Goal: Find specific page/section: Find specific page/section

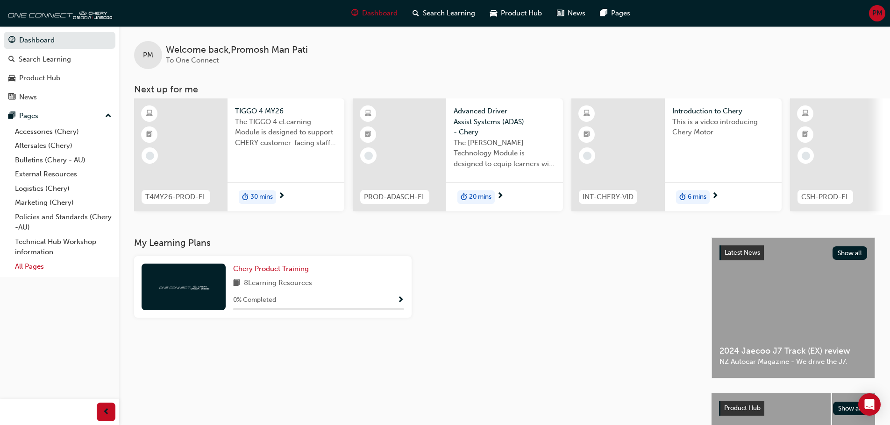
click at [41, 269] on link "All Pages" at bounding box center [63, 267] width 104 height 14
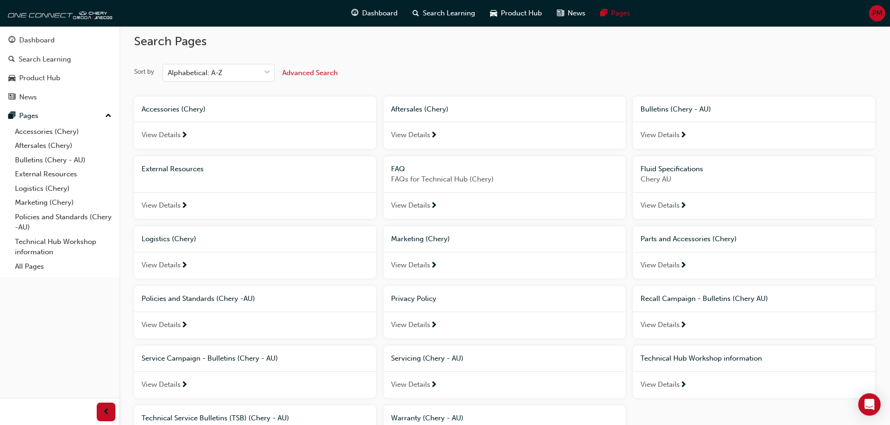
scroll to position [100, 0]
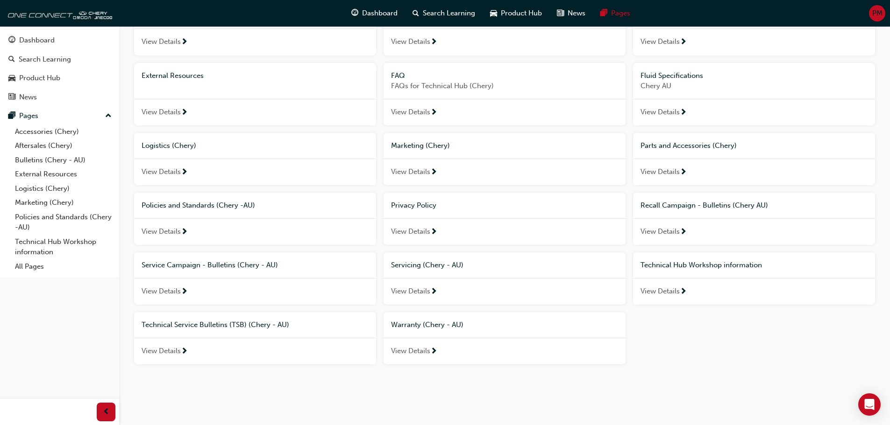
click at [646, 290] on span "View Details" at bounding box center [659, 291] width 39 height 11
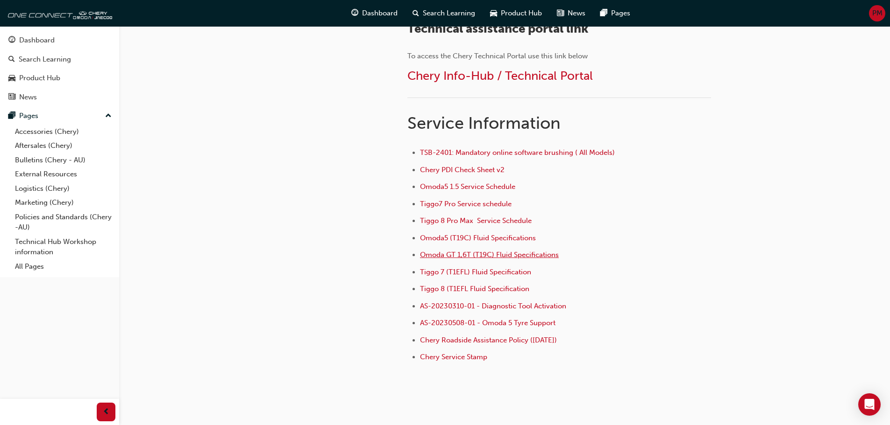
scroll to position [607, 0]
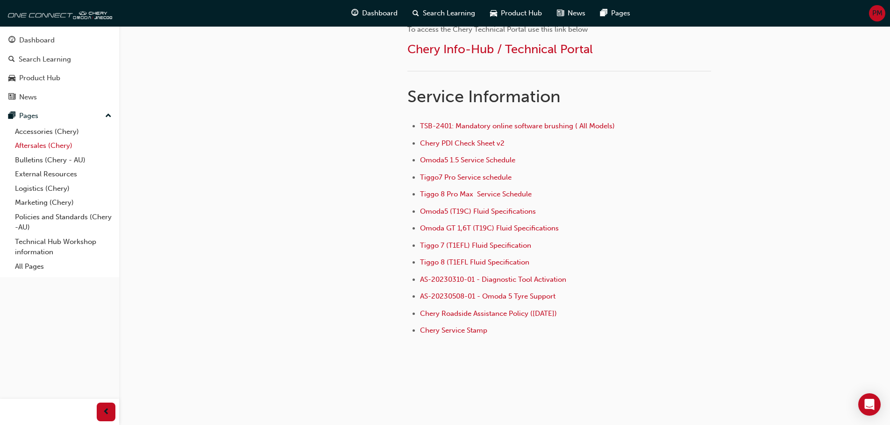
click at [48, 142] on link "Aftersales (Chery)" at bounding box center [63, 146] width 104 height 14
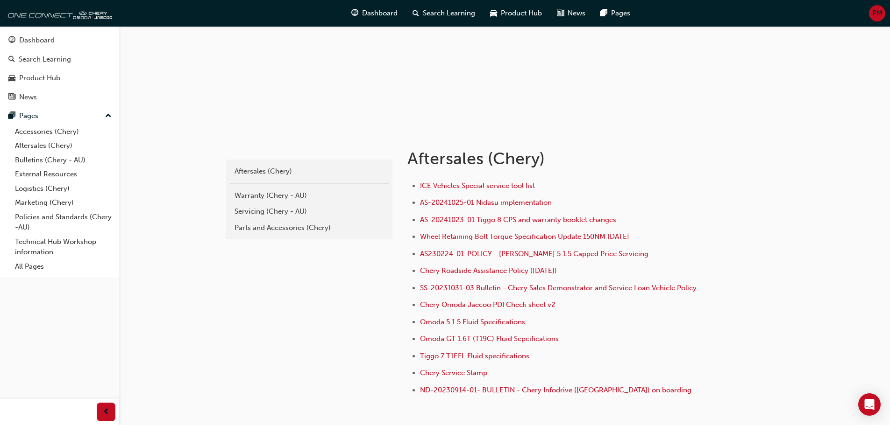
scroll to position [93, 0]
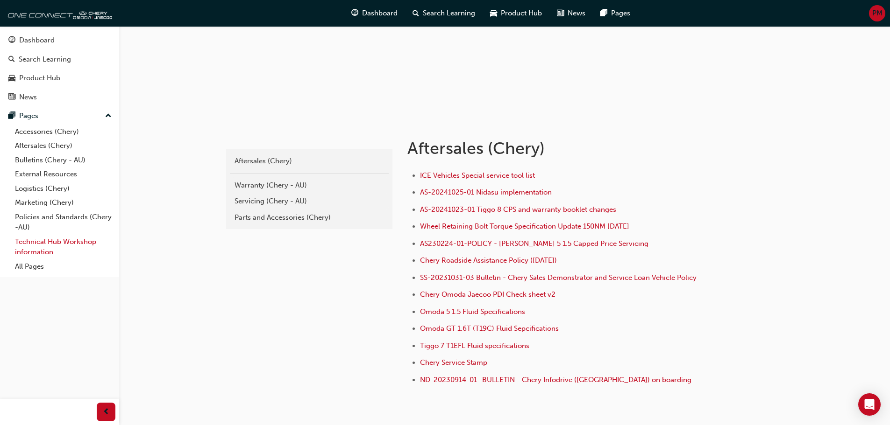
click at [57, 245] on link "Technical Hub Workshop information" at bounding box center [63, 247] width 104 height 25
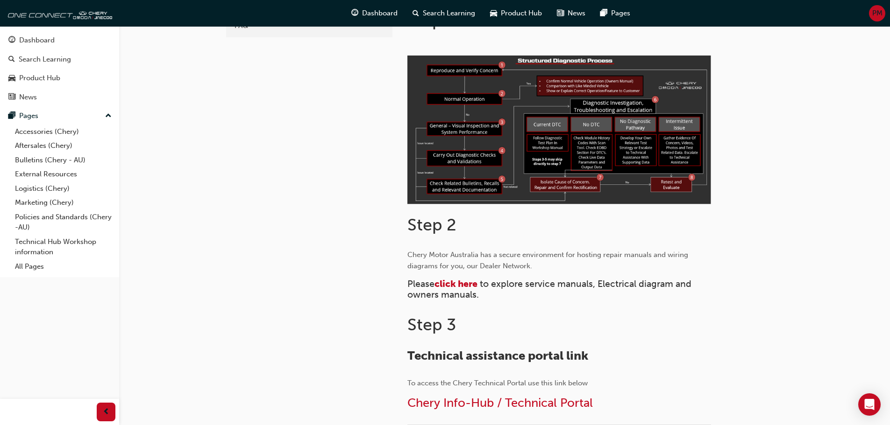
scroll to position [280, 0]
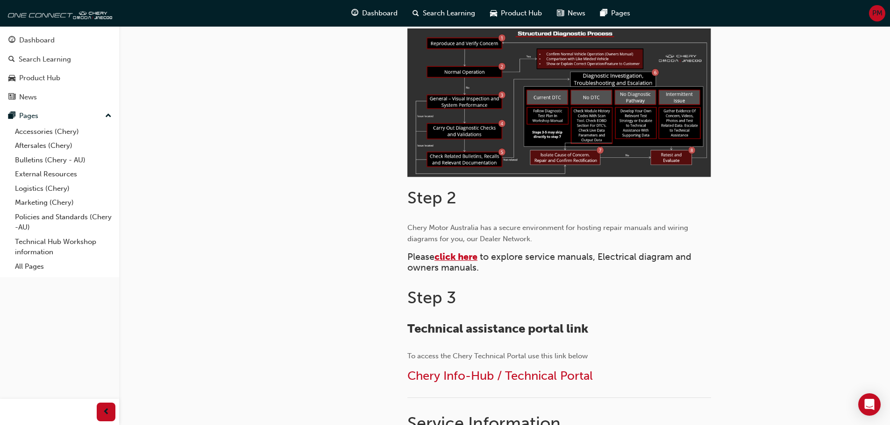
click at [460, 255] on span "click here" at bounding box center [455, 257] width 43 height 11
